Goal: Transaction & Acquisition: Purchase product/service

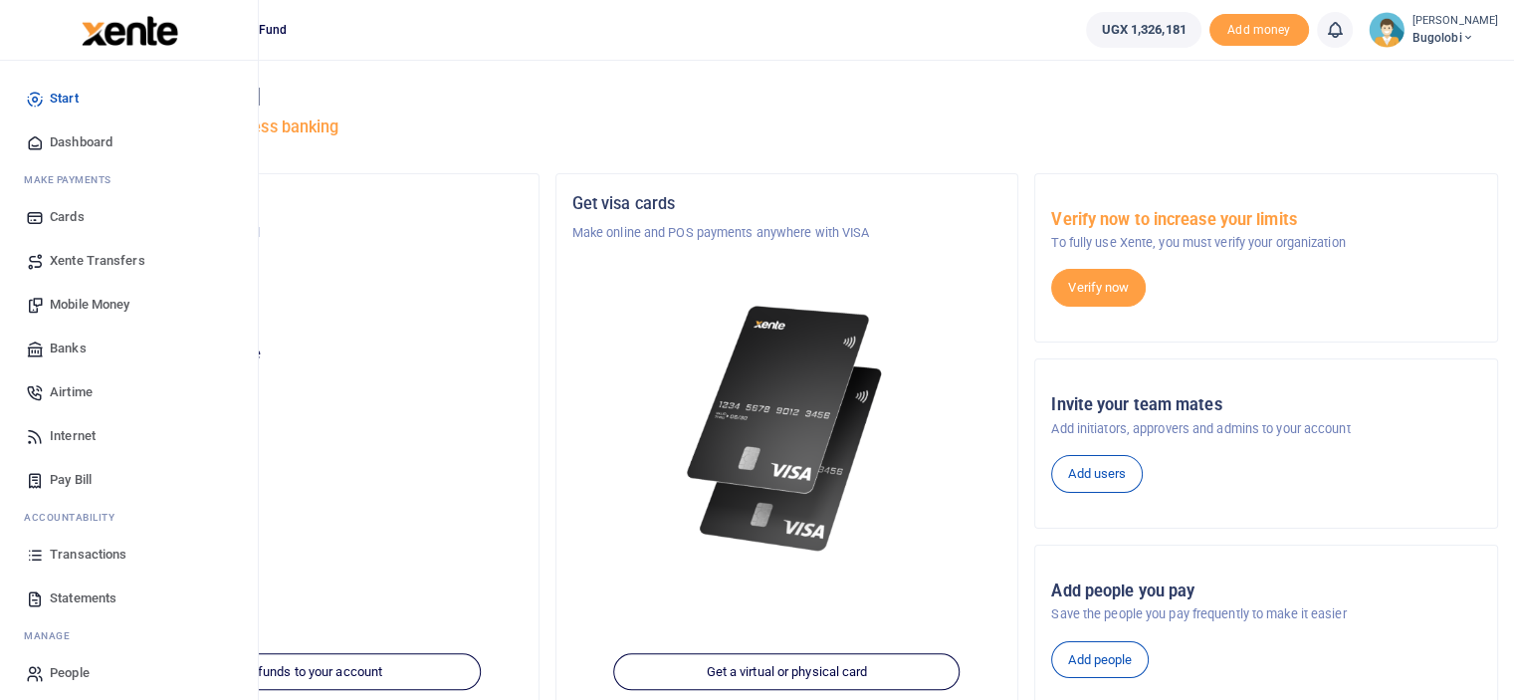
click at [123, 313] on span "Mobile Money" at bounding box center [90, 305] width 80 height 20
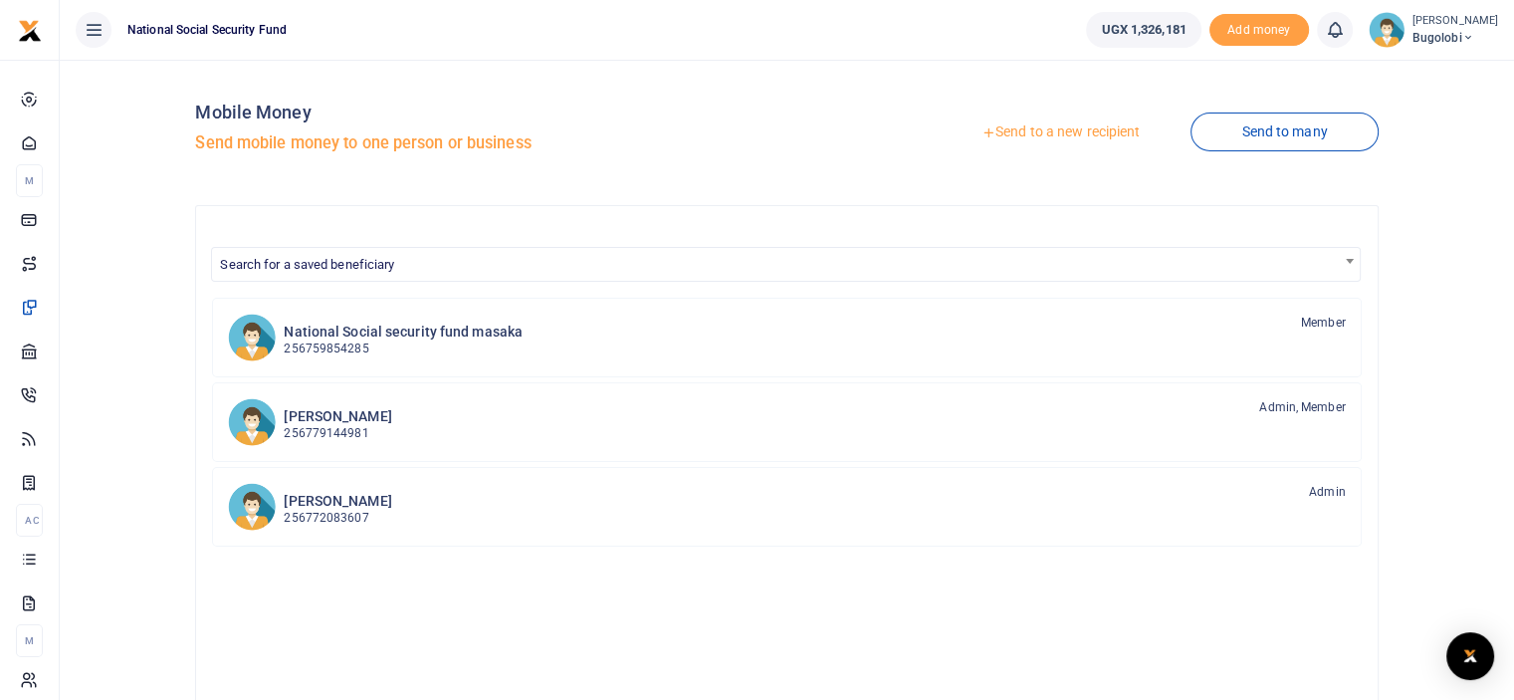
click at [1059, 138] on div at bounding box center [757, 350] width 1514 height 700
click at [1060, 124] on link "Send to a new recipient" at bounding box center [1060, 132] width 260 height 36
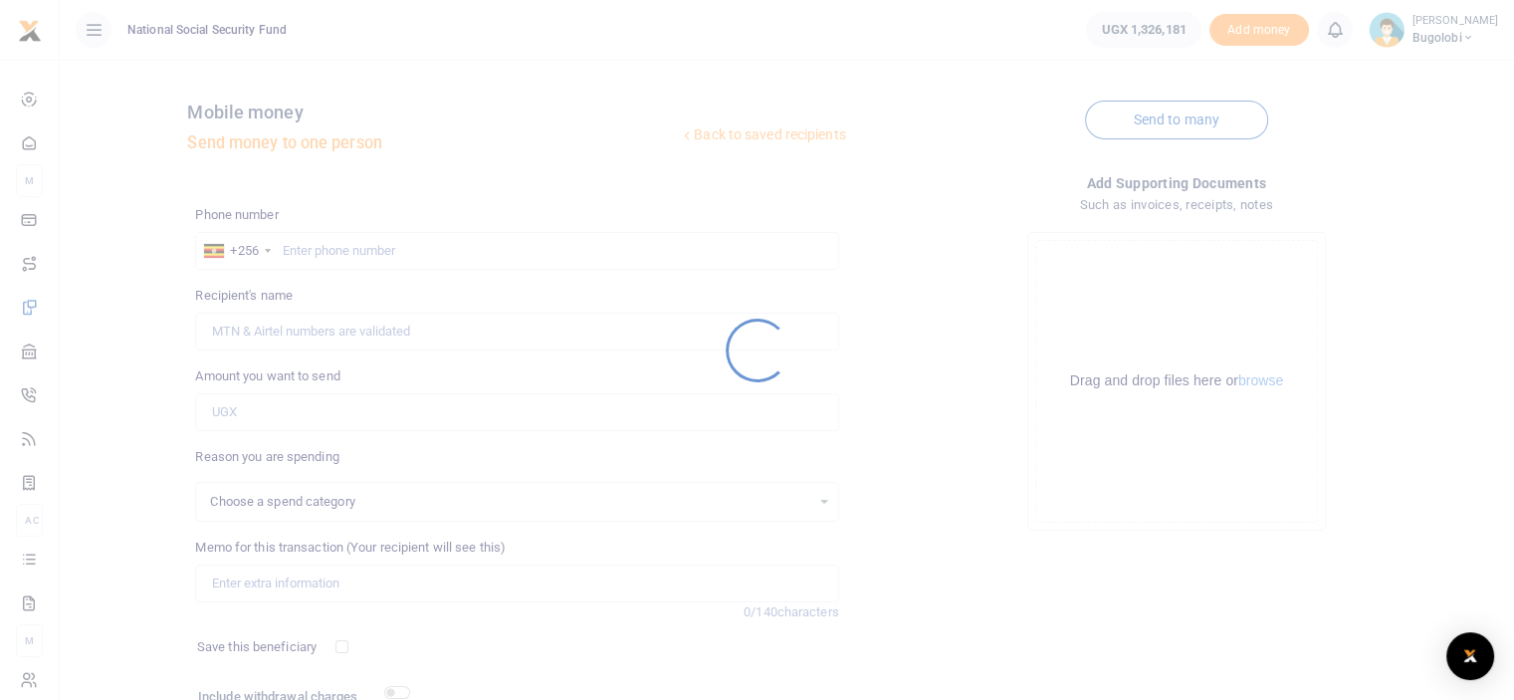
select select
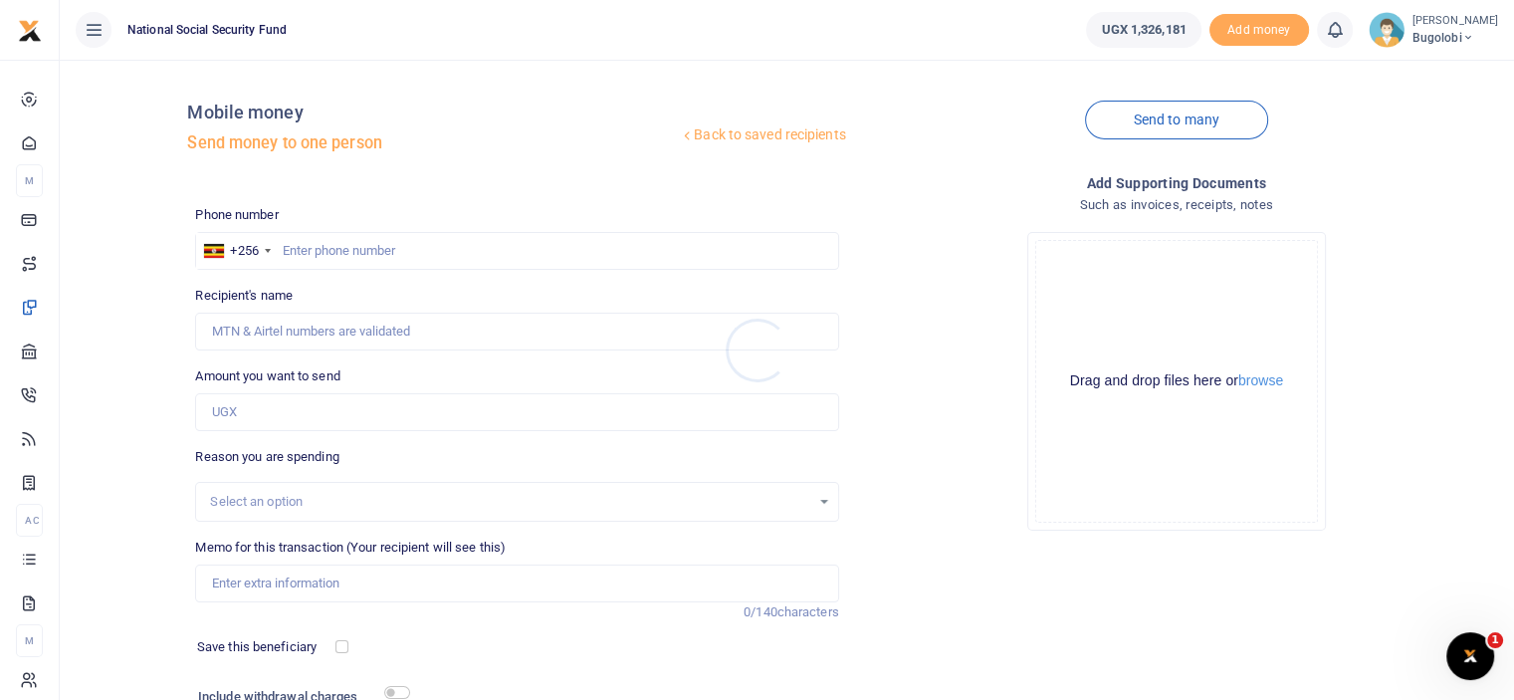
click at [342, 242] on div at bounding box center [757, 350] width 1514 height 700
click at [349, 244] on input "text" at bounding box center [516, 251] width 643 height 38
type input "763491585"
type input "Asha Batenga"
type input "763491585"
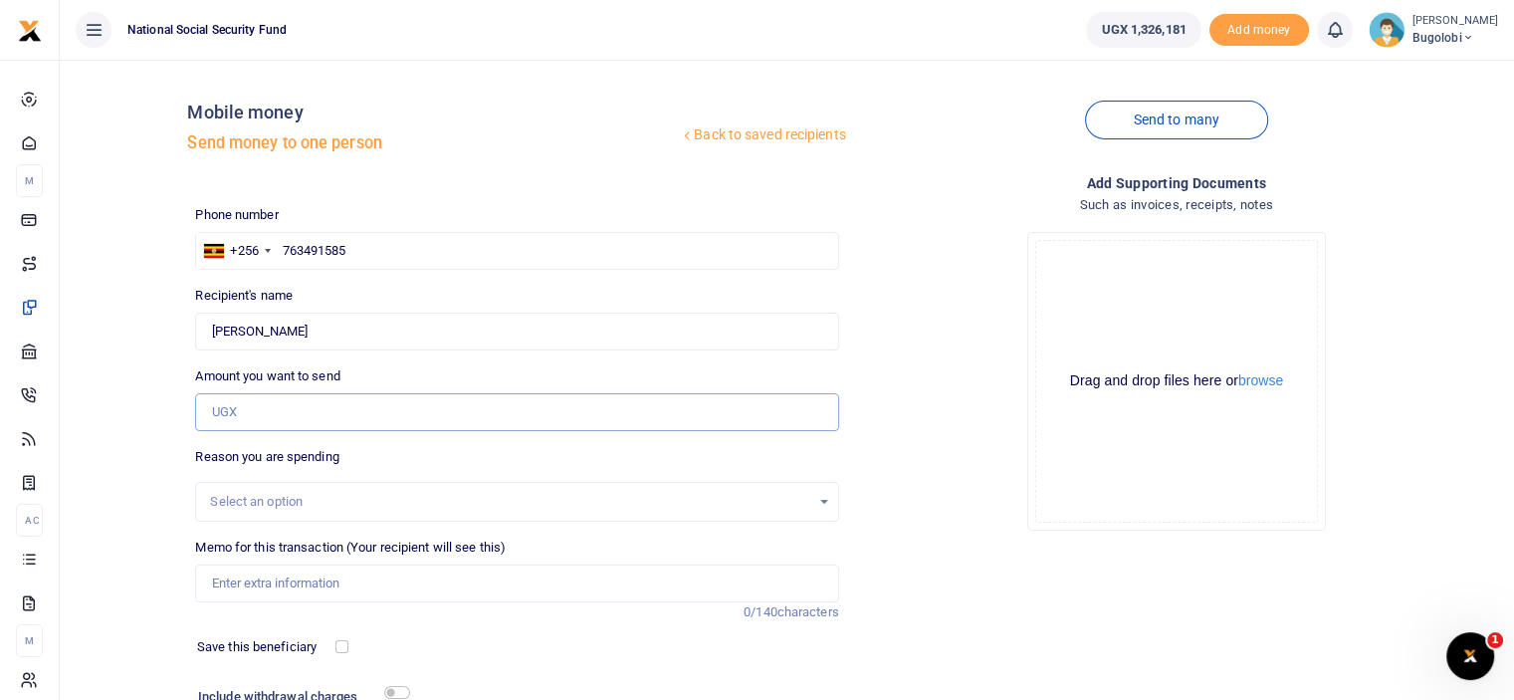
click at [291, 419] on input "Amount you want to send" at bounding box center [516, 412] width 643 height 38
type input "150,000"
click at [895, 453] on div "Drop your files here Drag and drop files here or browse Powered by Uppy" at bounding box center [1176, 381] width 643 height 330
click at [353, 591] on input "Memo for this transaction (Your recipient will see this)" at bounding box center [516, 583] width 643 height 38
type input "September babies Cake 2025"
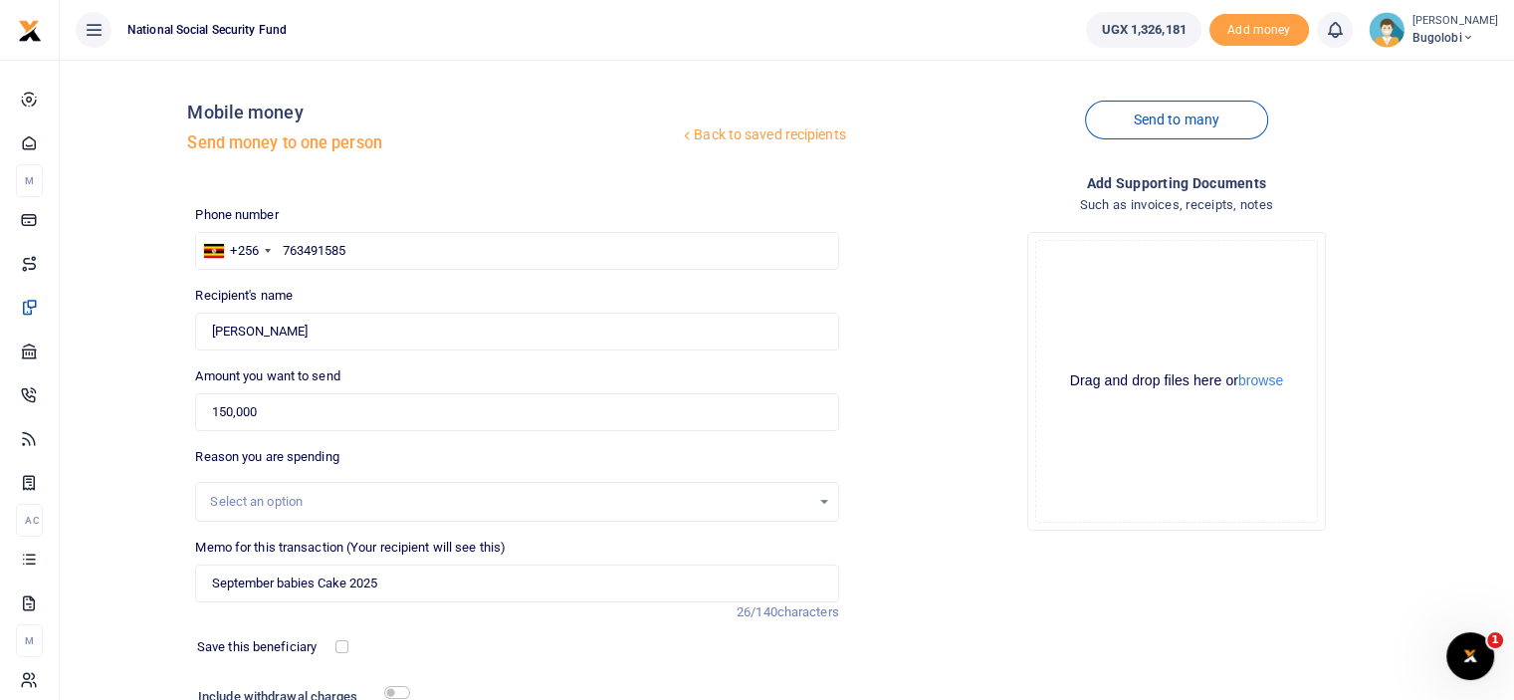
click at [943, 481] on div "Drop your files here Drag and drop files here or browse Powered by Uppy" at bounding box center [1176, 381] width 643 height 330
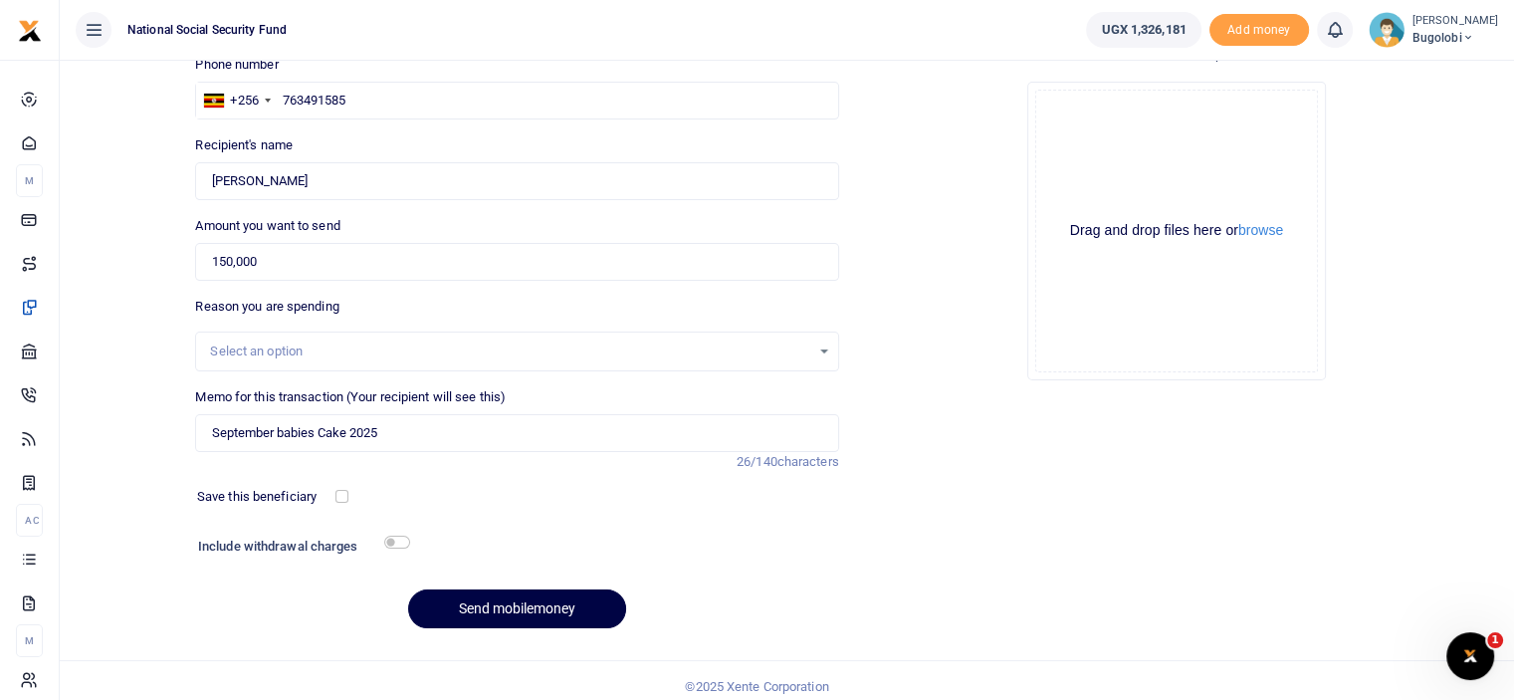
scroll to position [161, 0]
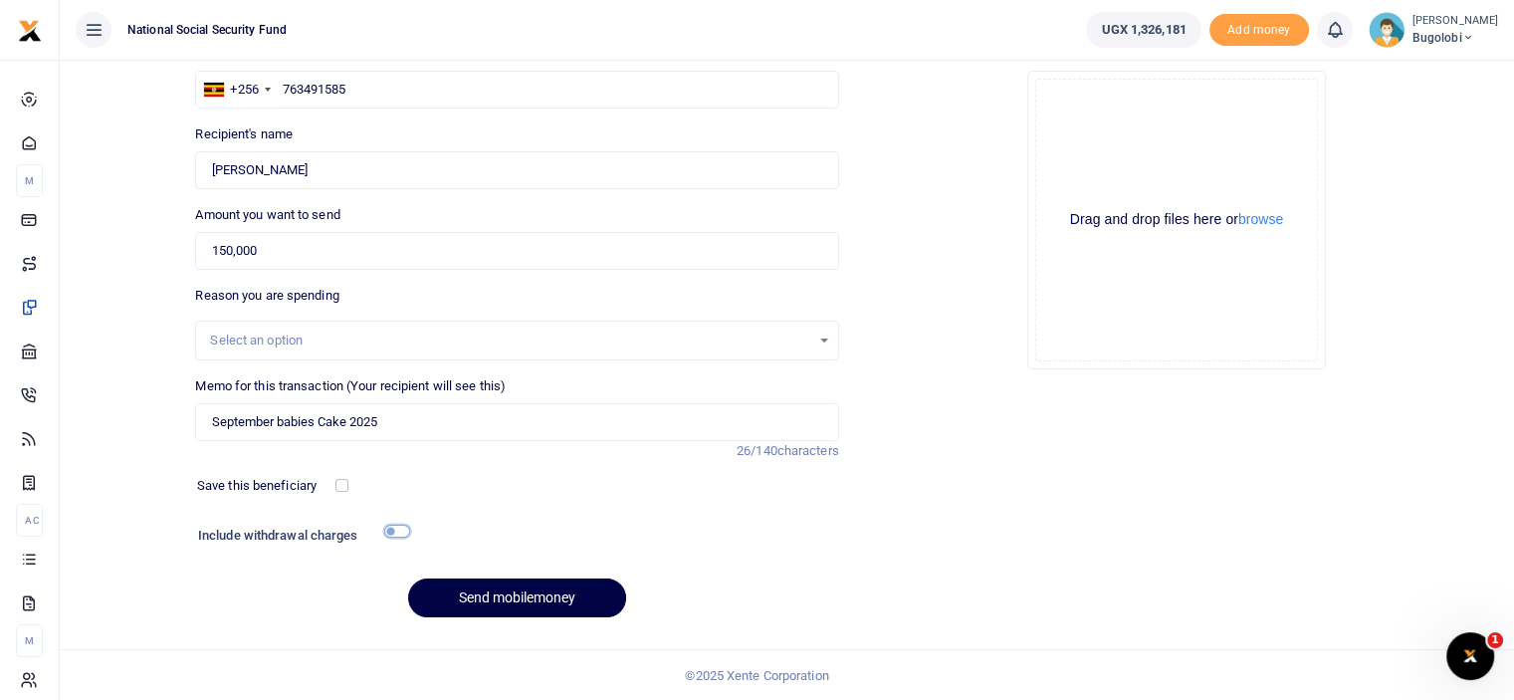
click at [394, 528] on input "checkbox" at bounding box center [397, 530] width 26 height 13
checkbox input "true"
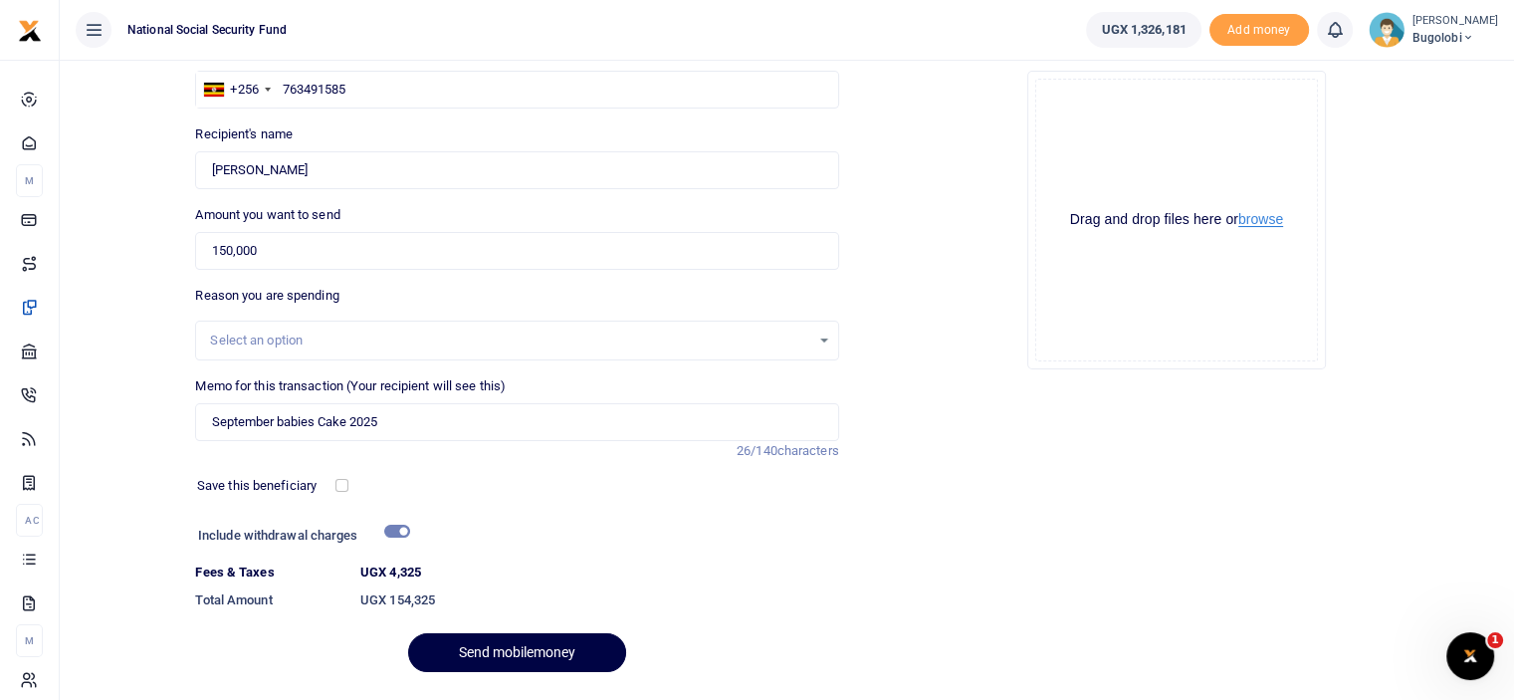
click at [1274, 218] on button "browse" at bounding box center [1260, 219] width 45 height 15
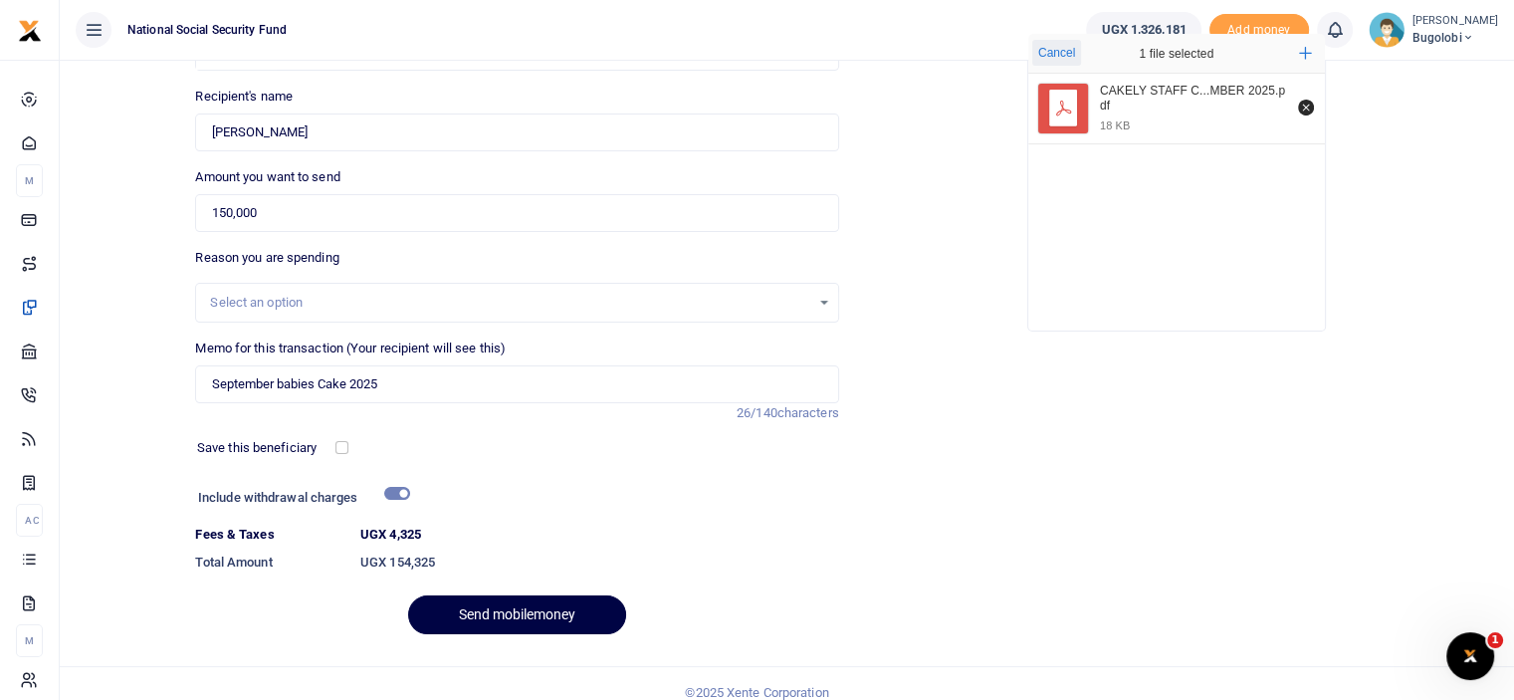
scroll to position [216, 0]
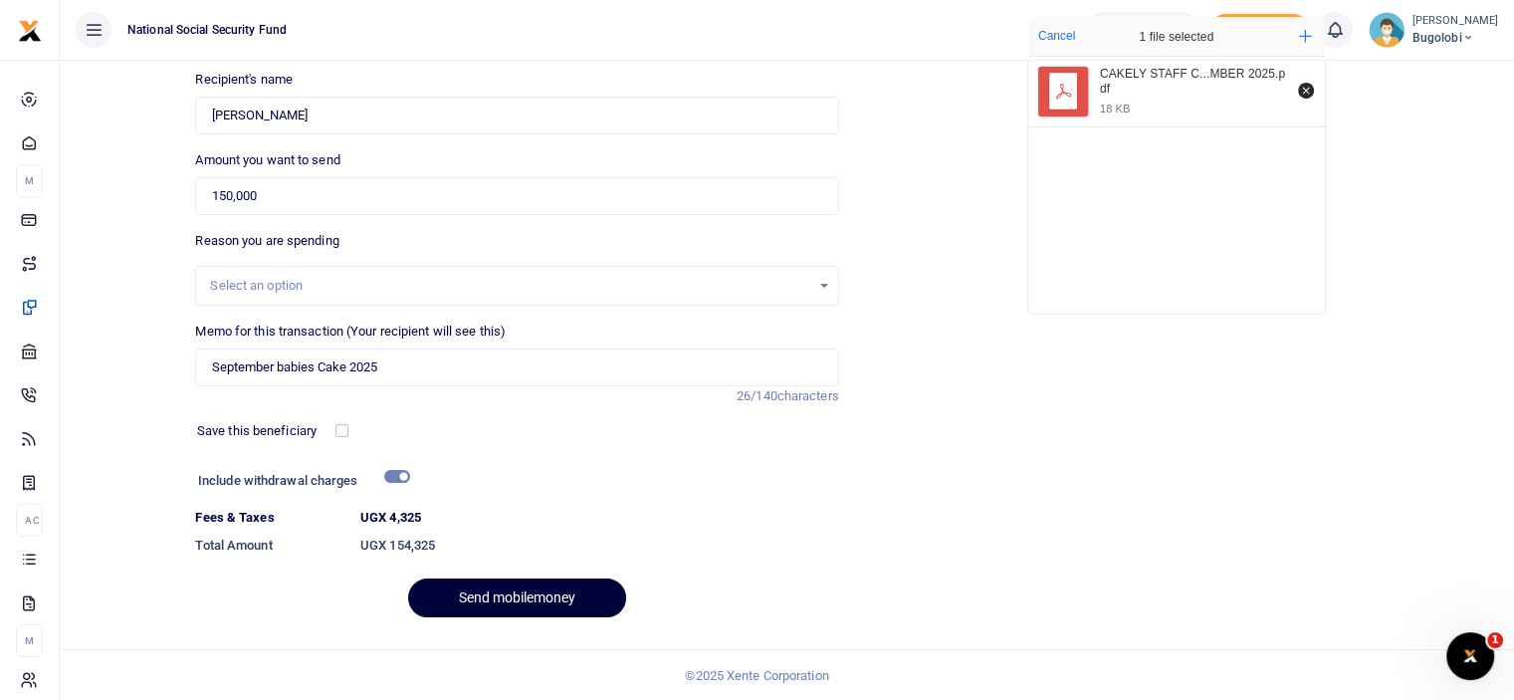
click at [481, 604] on button "Send mobilemoney" at bounding box center [517, 597] width 218 height 39
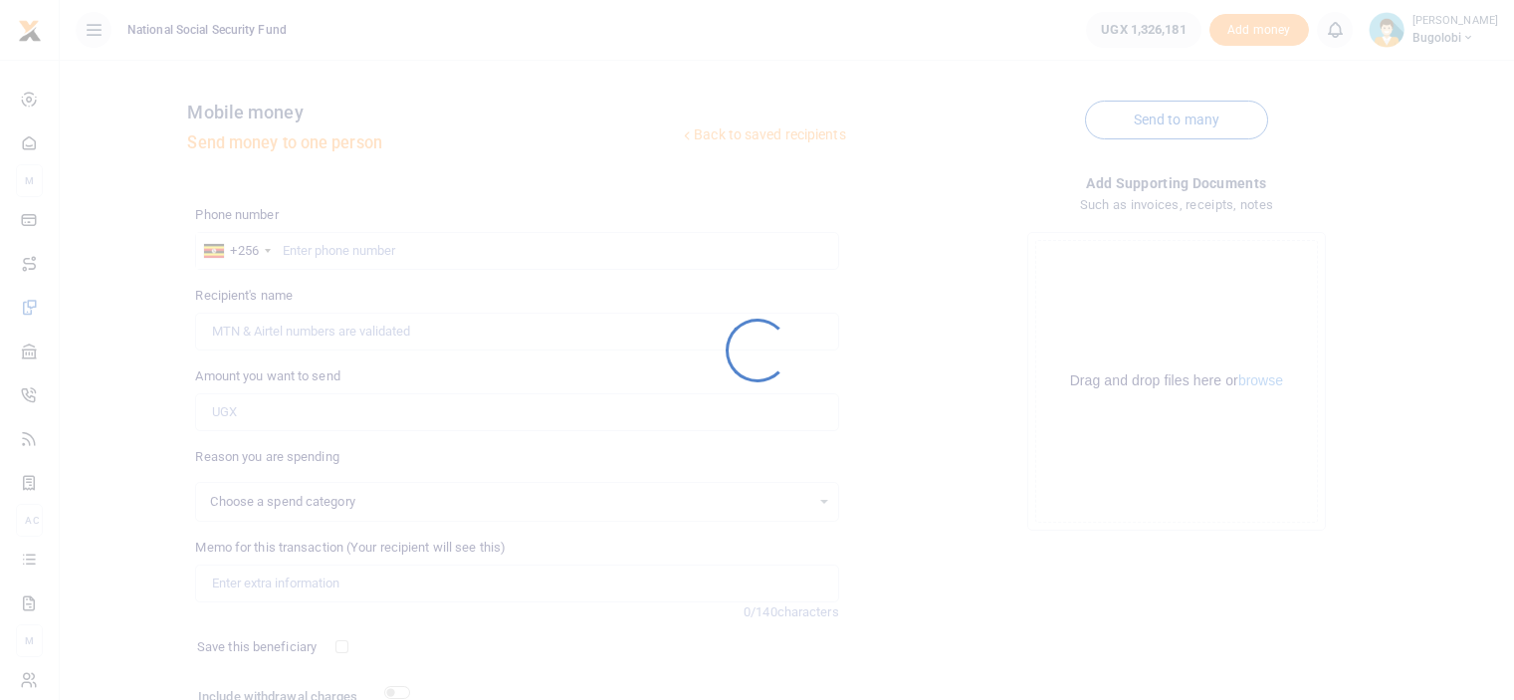
scroll to position [161, 0]
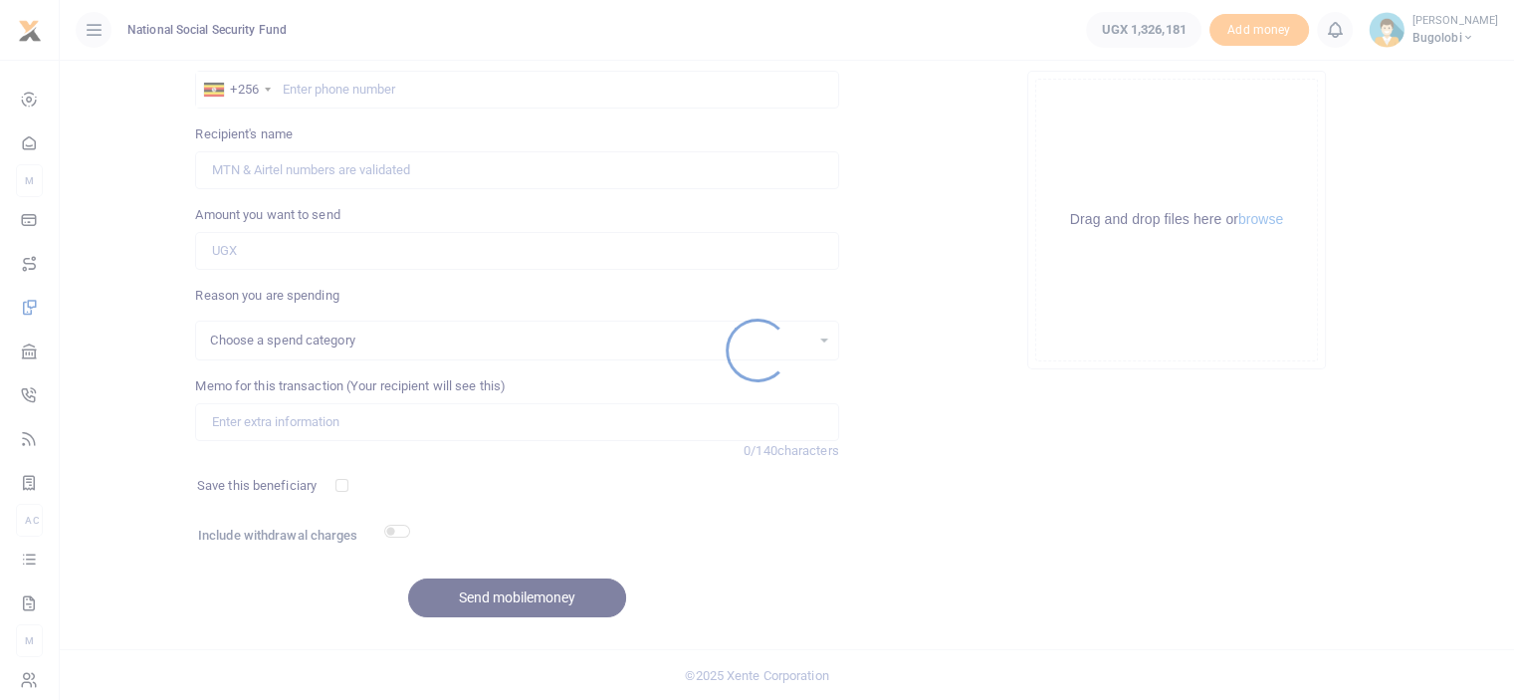
select select
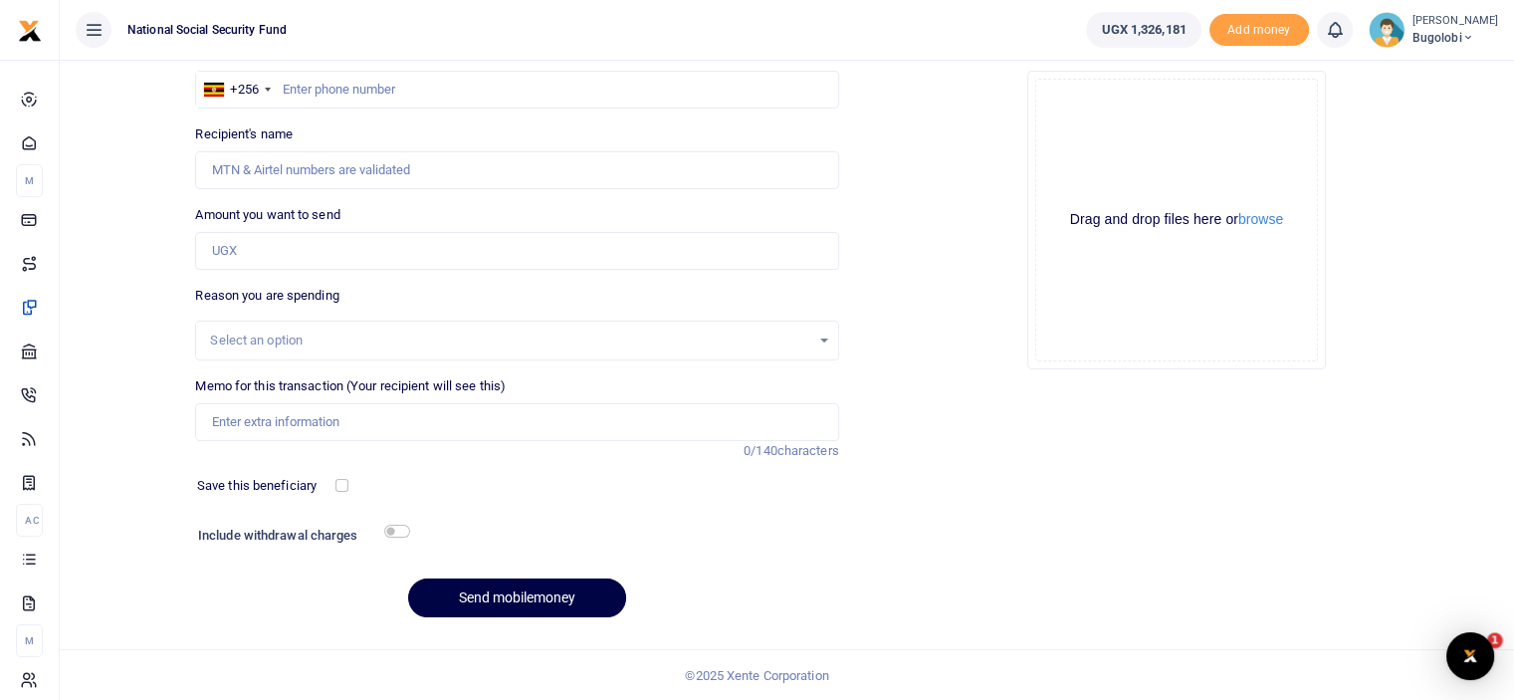
scroll to position [0, 0]
